Goal: Use online tool/utility: Utilize a website feature to perform a specific function

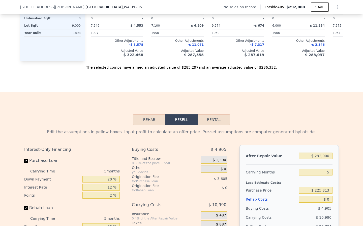
scroll to position [598, 0]
drag, startPoint x: 330, startPoint y: 190, endPoint x: 304, endPoint y: 190, distance: 25.9
click at [304, 190] on input "$ 225,313" at bounding box center [316, 190] width 34 height 7
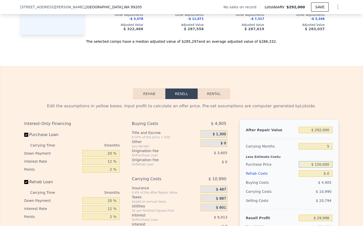
scroll to position [645, 0]
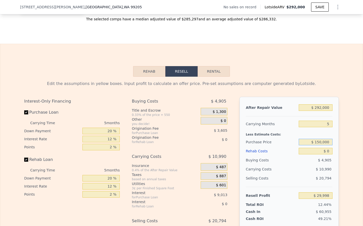
type input "$ 150,000"
type input "$ 109,781"
click at [328, 150] on input "$ 0" at bounding box center [316, 151] width 34 height 7
type input "$ 9"
type input "$ 109,772"
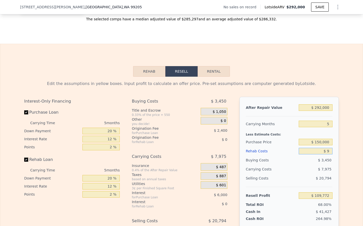
type input "$ 90"
type input "$ 109,685"
type input "$ 900"
type input "$ 108,832"
type input "$ 9,000"
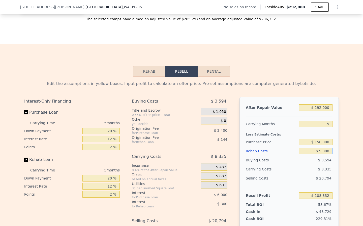
type input "$ 100,277"
type input "$ 90,000"
type input "$ 14,741"
click at [347, 156] on div "Edit the assumptions in yellow boxes. Input profit to calculate an offer price.…" at bounding box center [181, 170] width 362 height 187
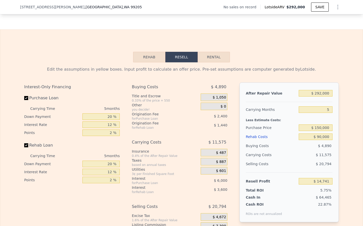
scroll to position [660, 0]
click at [320, 128] on input "$ 150,000" at bounding box center [316, 127] width 34 height 7
click at [320, 138] on input "$ 90,000" at bounding box center [316, 136] width 34 height 7
type input "$ 0000"
type input "$ 109,781"
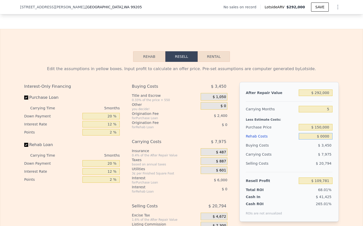
type input "$ 70,000"
type input "$ 35,861"
click at [301, 156] on div "$ 10,775" at bounding box center [305, 154] width 53 height 9
type input "$ 0"
type input "$ 29,998"
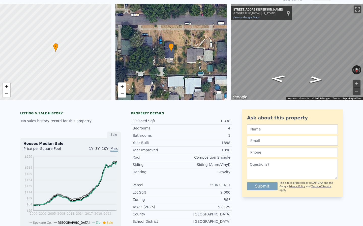
scroll to position [0, 0]
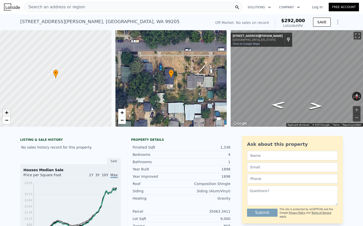
click at [8, 112] on span "+" at bounding box center [6, 113] width 3 height 6
click at [7, 112] on span "+" at bounding box center [6, 113] width 3 height 6
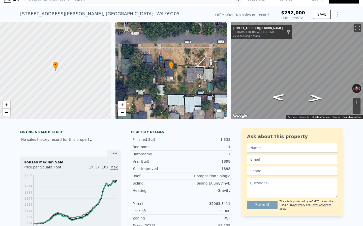
scroll to position [6, 0]
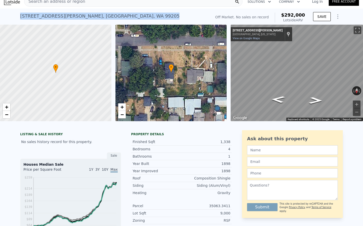
drag, startPoint x: 98, startPoint y: 15, endPoint x: 19, endPoint y: 19, distance: 78.9
click at [19, 19] on div "[STREET_ADDRESS][PERSON_NAME] No sales on record (~ARV $292k ) Off Market. No s…" at bounding box center [181, 17] width 363 height 16
copy div "[STREET_ADDRESS][PERSON_NAME]"
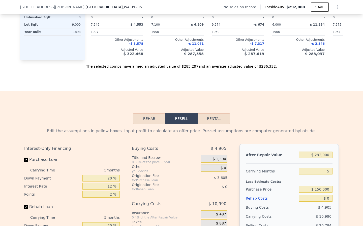
scroll to position [653, 0]
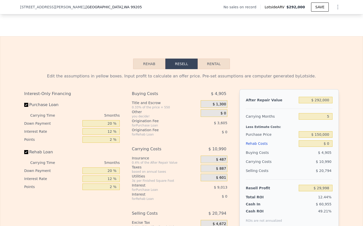
click at [144, 68] on button "Rehab" at bounding box center [149, 64] width 32 height 11
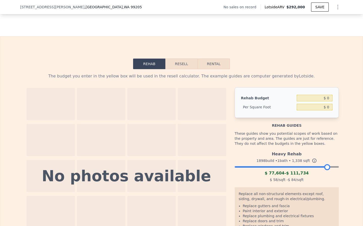
drag, startPoint x: 335, startPoint y: 167, endPoint x: 326, endPoint y: 168, distance: 8.1
click at [326, 168] on div at bounding box center [327, 167] width 6 height 6
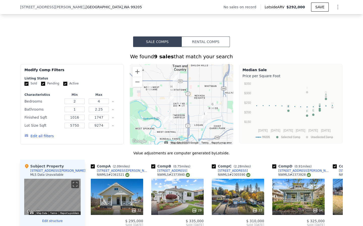
scroll to position [408, 0]
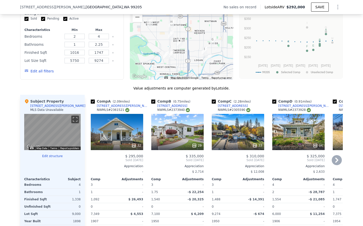
click at [335, 160] on icon at bounding box center [337, 160] width 10 height 10
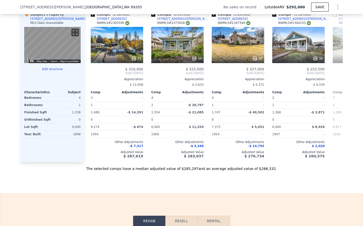
scroll to position [490, 0]
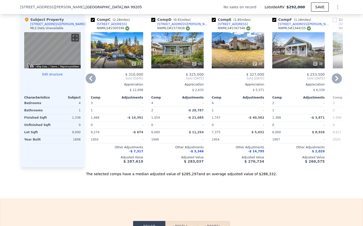
click at [300, 56] on div "38" at bounding box center [298, 50] width 52 height 36
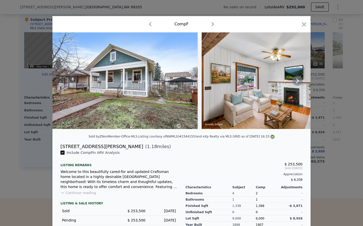
click at [293, 81] on icon at bounding box center [297, 81] width 10 height 10
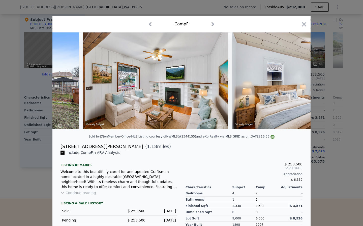
click at [293, 81] on img at bounding box center [304, 80] width 145 height 97
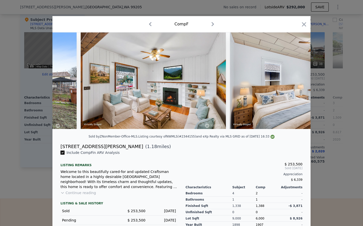
click at [293, 81] on img at bounding box center [302, 80] width 145 height 97
click at [296, 80] on icon at bounding box center [297, 81] width 10 height 10
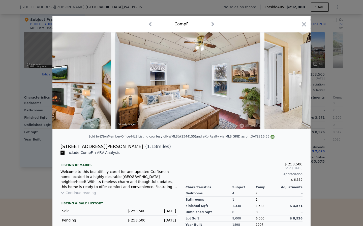
scroll to position [0, 242]
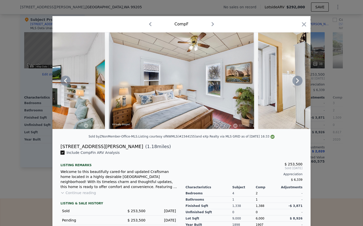
click at [296, 80] on div at bounding box center [181, 80] width 258 height 97
click at [296, 80] on icon at bounding box center [297, 81] width 10 height 10
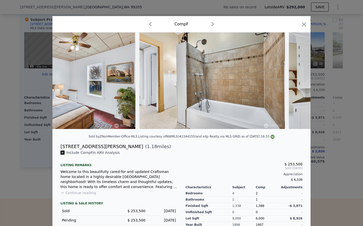
scroll to position [0, 363]
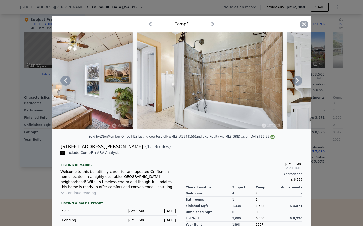
click at [304, 23] on icon "button" at bounding box center [303, 24] width 7 height 7
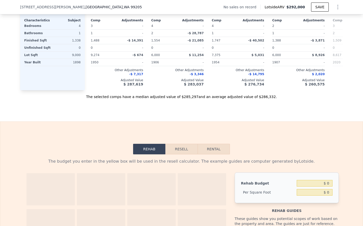
scroll to position [600, 0]
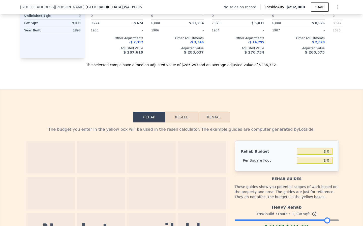
click at [187, 115] on button "Resell" at bounding box center [181, 117] width 32 height 11
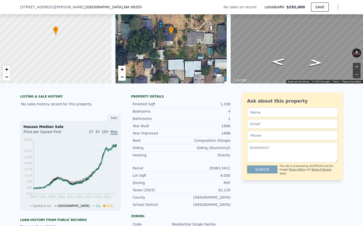
scroll to position [0, 0]
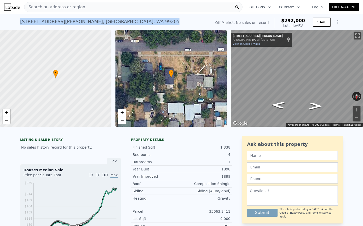
drag, startPoint x: 104, startPoint y: 25, endPoint x: 18, endPoint y: 24, distance: 85.7
click at [18, 24] on div "[STREET_ADDRESS][PERSON_NAME] No sales on record (~ARV $292k ) Off Market. No s…" at bounding box center [181, 22] width 363 height 16
copy div "[STREET_ADDRESS][PERSON_NAME]"
